Goal: Navigation & Orientation: Find specific page/section

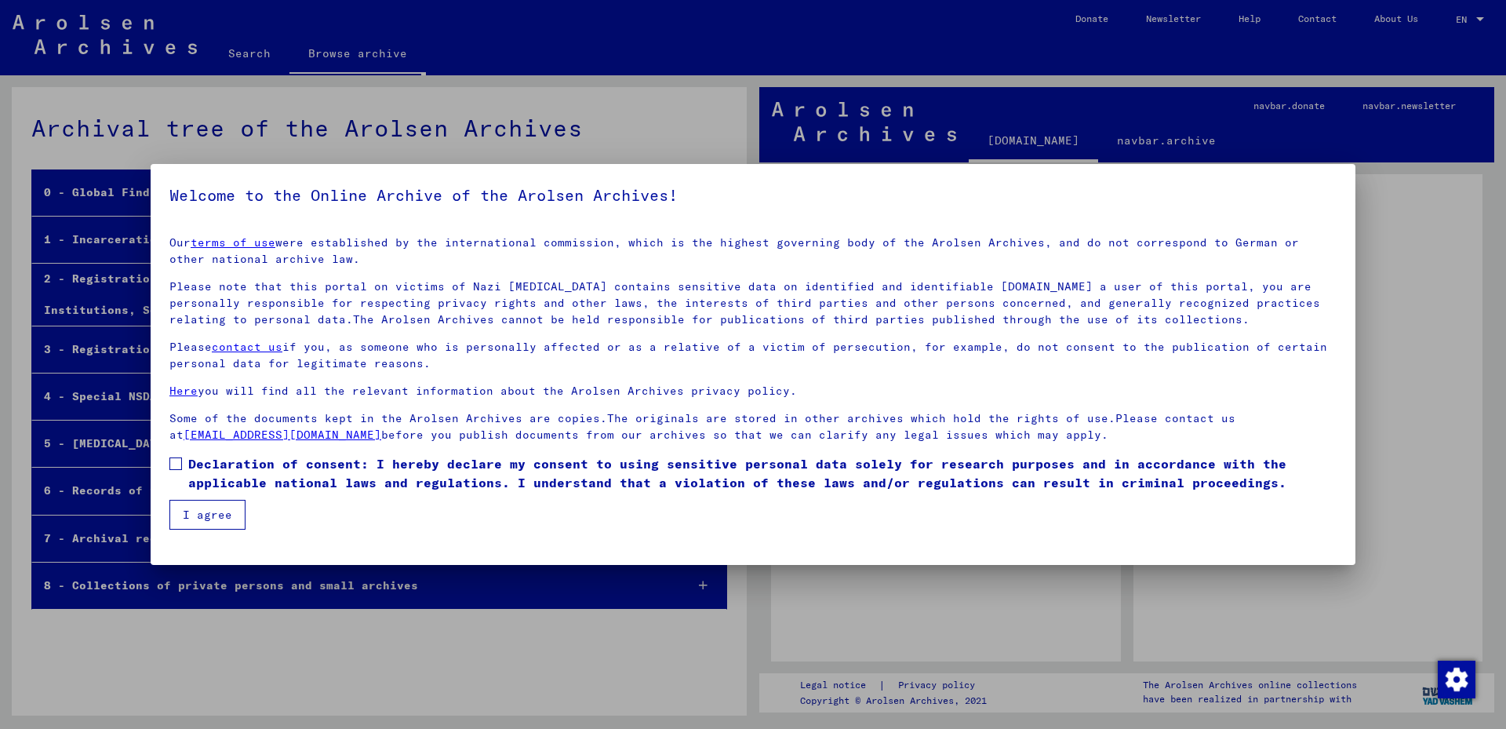
click at [1387, 329] on div at bounding box center [753, 364] width 1506 height 729
click at [236, 243] on link "terms of use" at bounding box center [233, 242] width 85 height 14
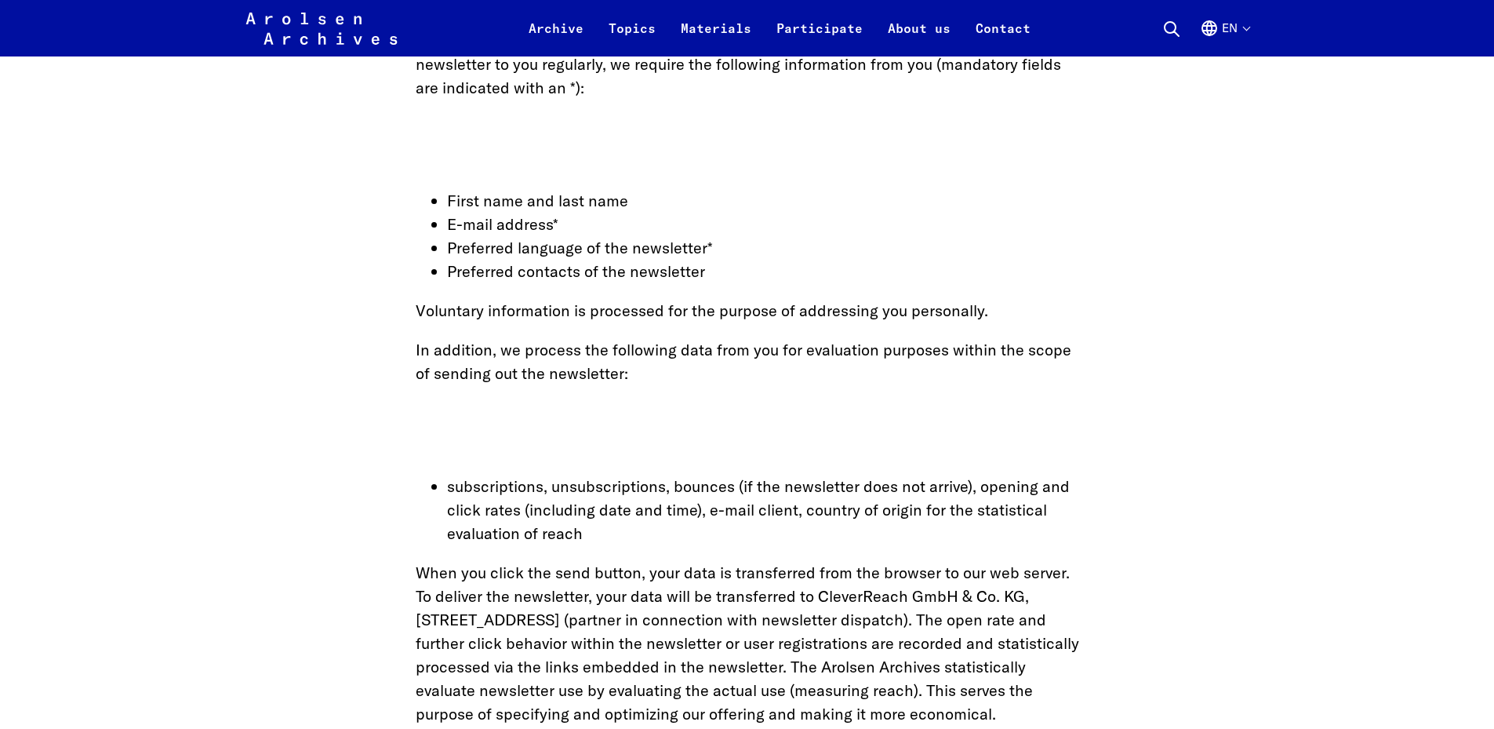
scroll to position [4000, 0]
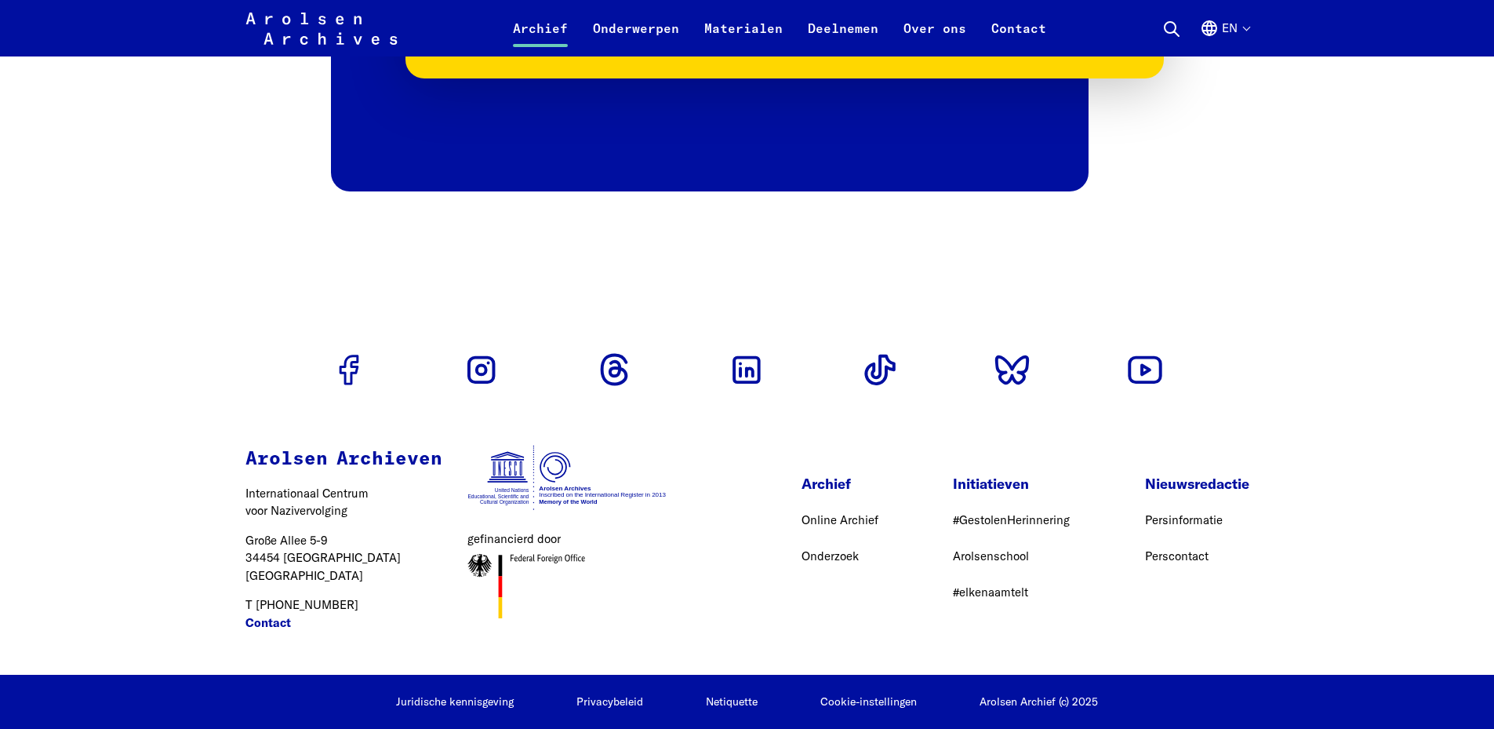
scroll to position [3236, 0]
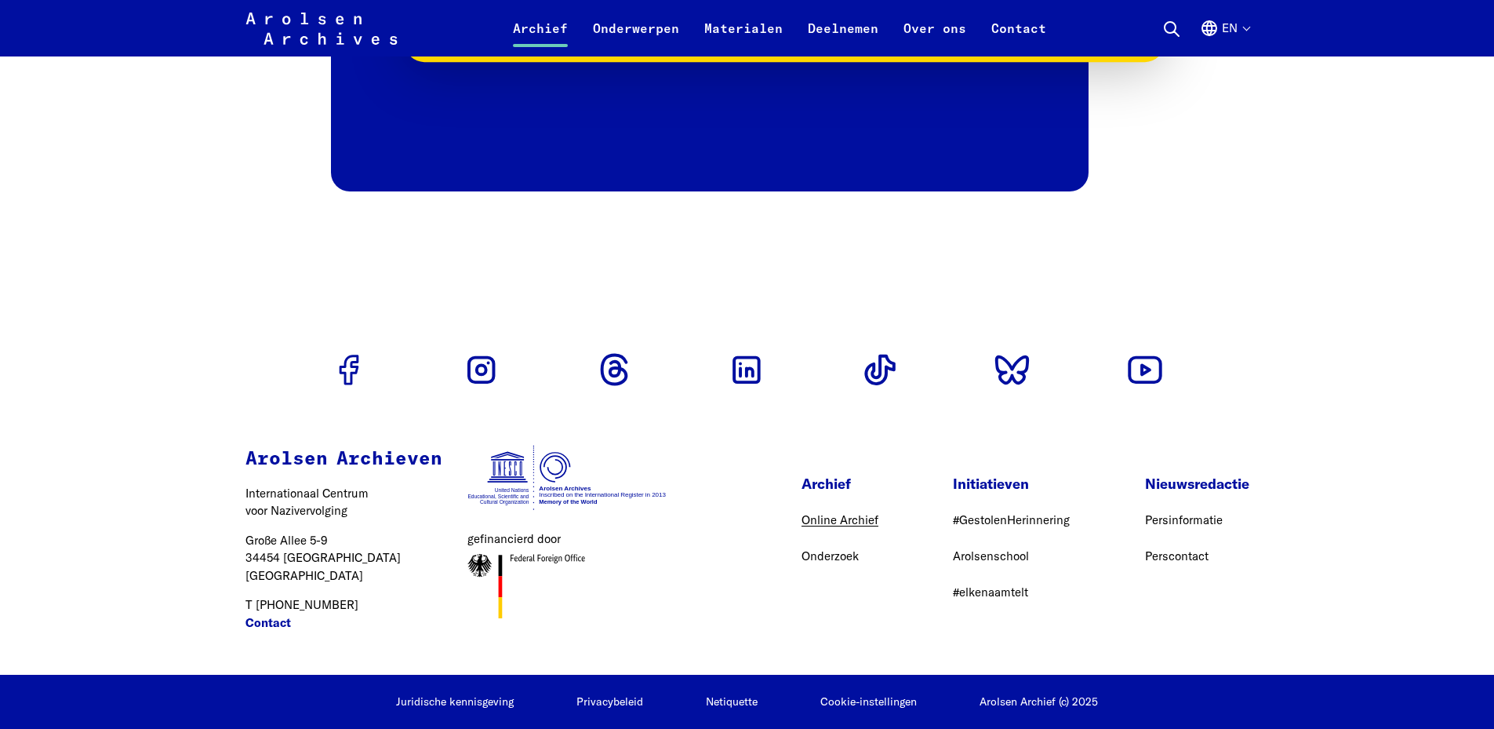
click at [801, 527] on font "Online Archief" at bounding box center [839, 519] width 77 height 15
